Goal: Task Accomplishment & Management: Use online tool/utility

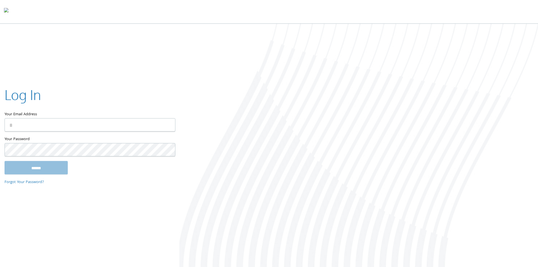
type input "**********"
click at [62, 166] on input "******" at bounding box center [36, 168] width 63 height 14
type input "**********"
click at [57, 162] on input "******" at bounding box center [36, 168] width 63 height 14
